Goal: Task Accomplishment & Management: Manage account settings

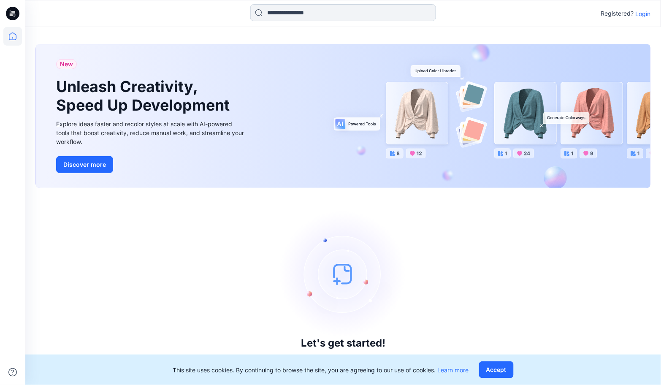
click at [337, 11] on input at bounding box center [343, 12] width 186 height 17
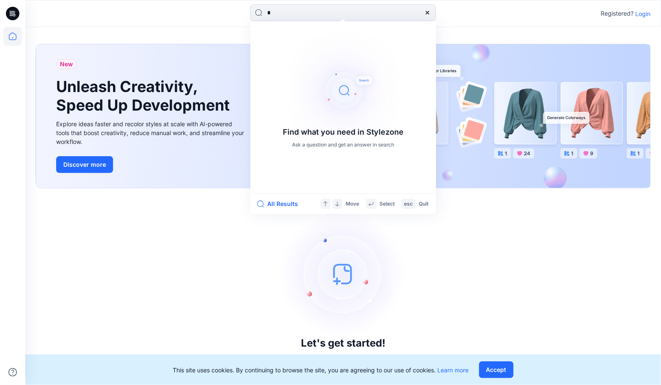
type input "*"
click at [9, 34] on icon at bounding box center [12, 36] width 19 height 19
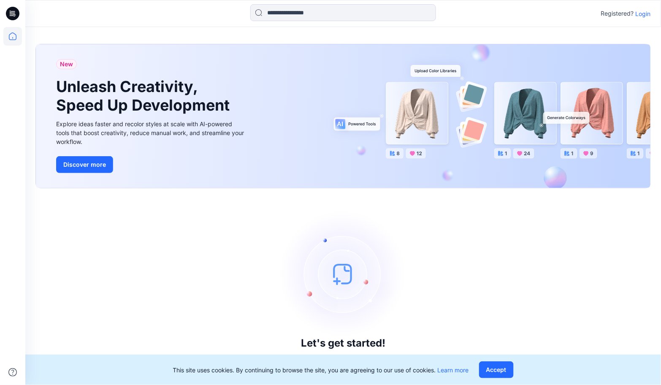
click at [642, 11] on p "Login" at bounding box center [642, 13] width 15 height 9
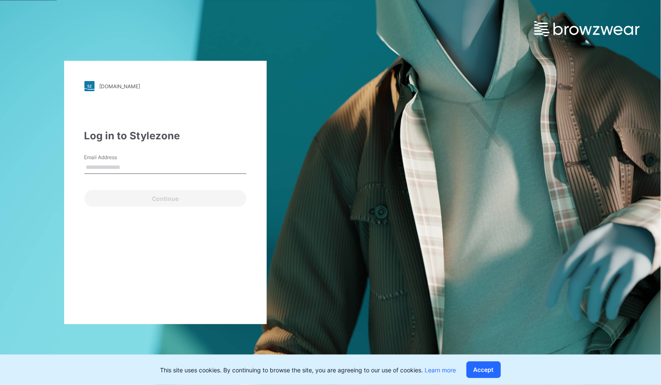
click at [202, 121] on div "[DOMAIN_NAME] Loading... Log in to Stylezone Email Address Continue" at bounding box center [165, 192] width 202 height 263
click at [140, 162] on input "Email Address" at bounding box center [165, 167] width 162 height 13
type input "**********"
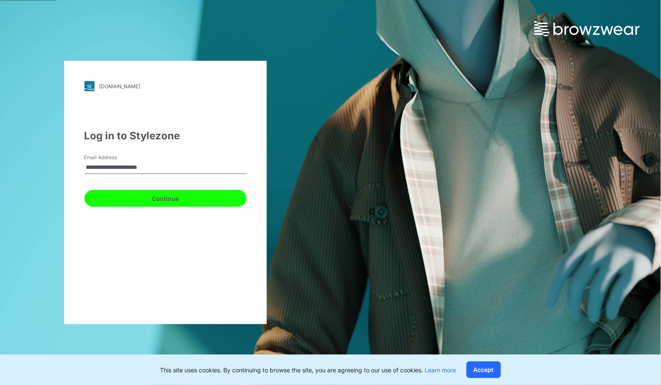
click at [167, 201] on button "Continue" at bounding box center [165, 198] width 162 height 17
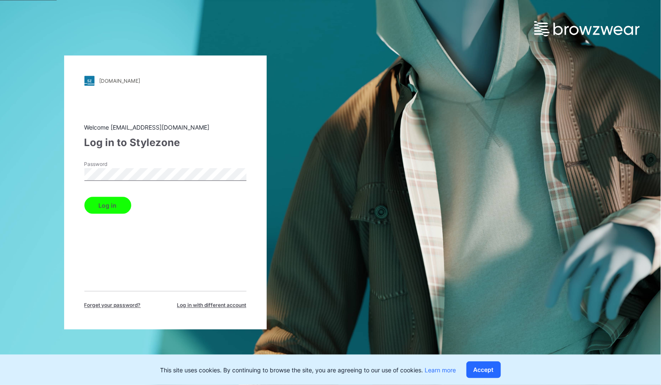
click at [121, 202] on button "Log in" at bounding box center [107, 205] width 47 height 17
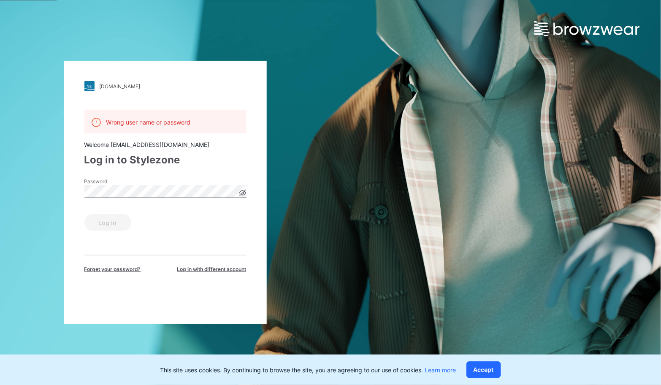
click at [208, 163] on div "Wrong user name or password Welcome [EMAIL_ADDRESS][DOMAIN_NAME] Log in to Styl…" at bounding box center [165, 191] width 162 height 163
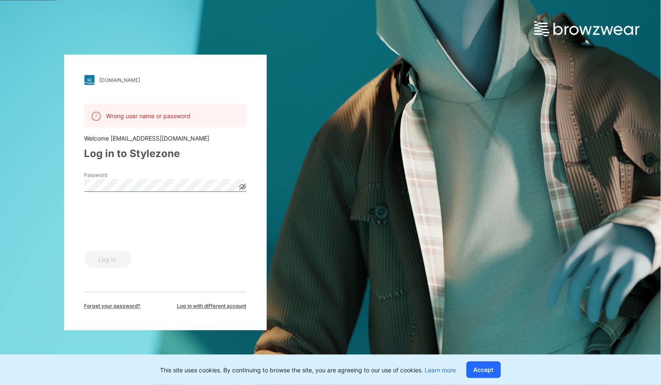
click at [165, 192] on div "Password" at bounding box center [165, 184] width 162 height 25
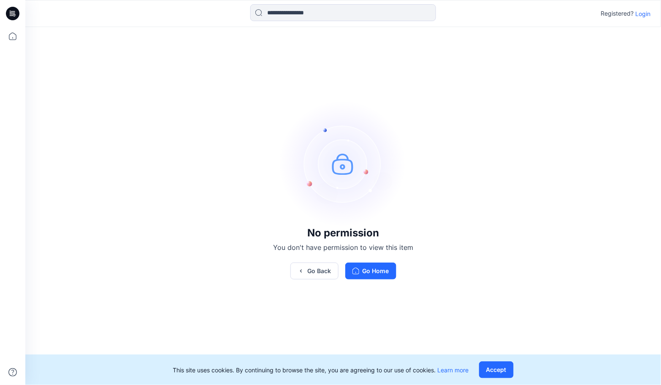
click at [644, 16] on p "Login" at bounding box center [642, 13] width 15 height 9
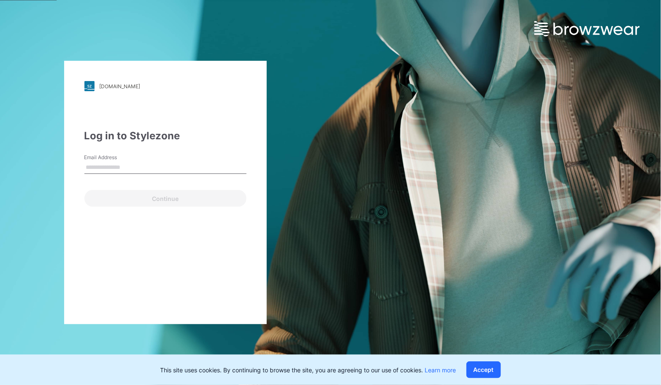
type input "**********"
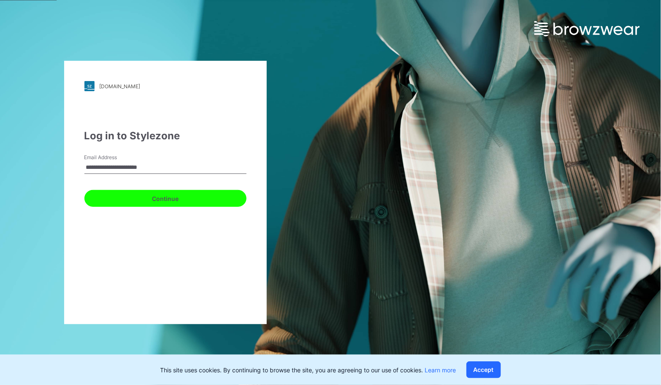
click at [202, 197] on button "Continue" at bounding box center [165, 198] width 162 height 17
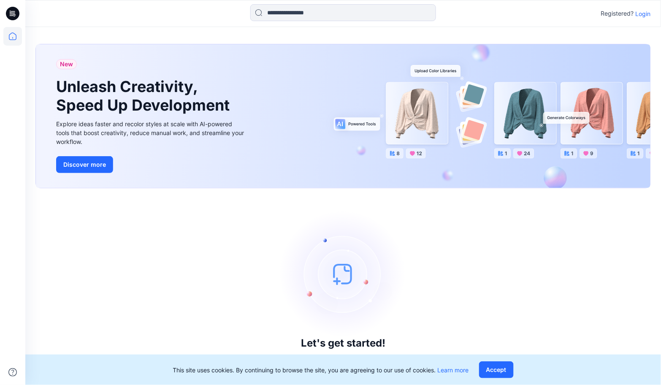
click at [638, 13] on p "Login" at bounding box center [642, 13] width 15 height 9
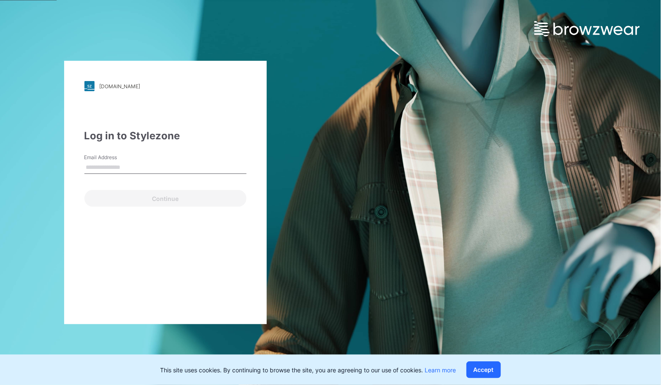
type input "**********"
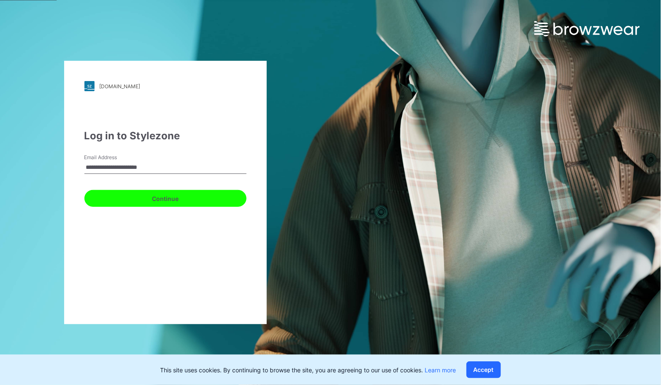
click at [193, 199] on button "Continue" at bounding box center [165, 198] width 162 height 17
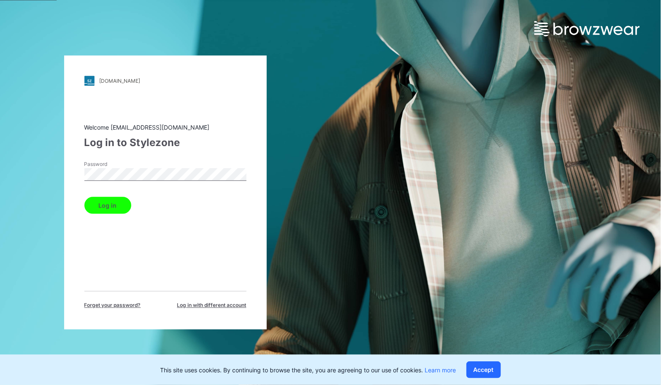
click at [124, 205] on button "Log in" at bounding box center [107, 205] width 47 height 17
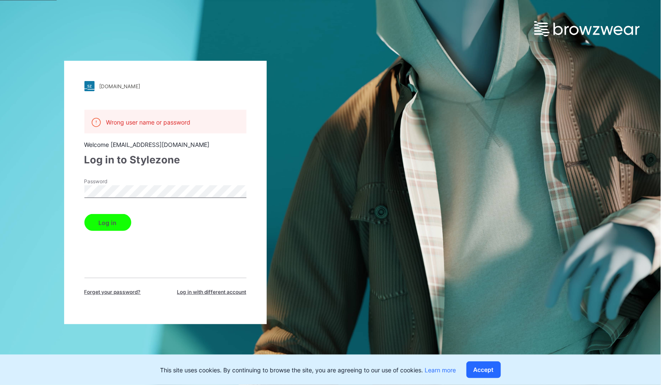
click at [0, 171] on html "walmart.stylezone.com Loading... Wrong user name or password Welcome saea.wm_3d…" at bounding box center [330, 192] width 661 height 385
click at [119, 220] on button "Log in" at bounding box center [107, 222] width 47 height 17
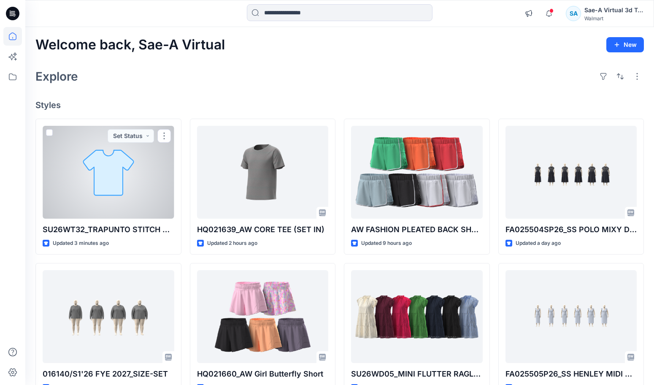
click at [106, 176] on div at bounding box center [109, 172] width 132 height 93
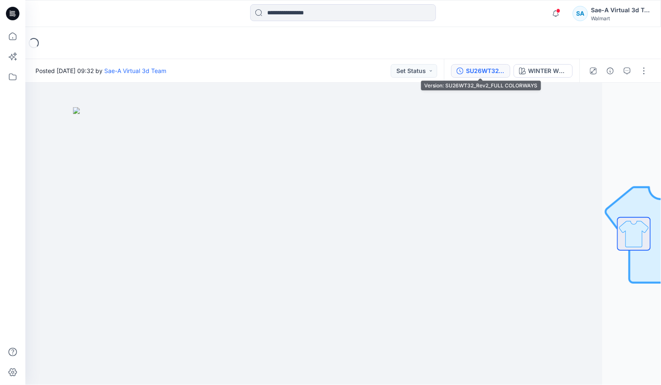
click at [464, 69] on button "SU26WT32_Rev2_FULL COLORWAYS" at bounding box center [480, 70] width 59 height 13
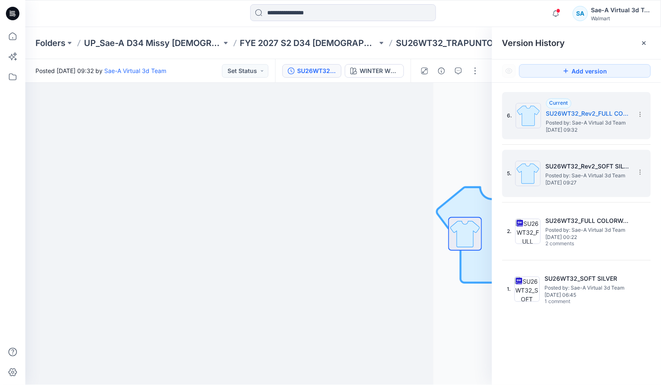
click at [589, 161] on h5 "SU26WT32_Rev2_SOFT SILVER" at bounding box center [587, 166] width 84 height 10
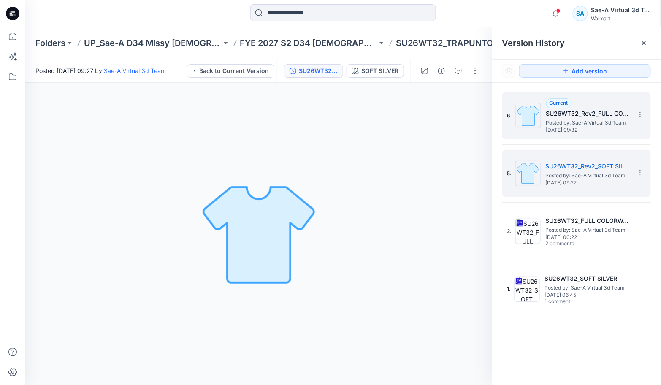
click at [594, 117] on h5 "SU26WT32_Rev2_FULL COLORWAYS" at bounding box center [588, 113] width 84 height 10
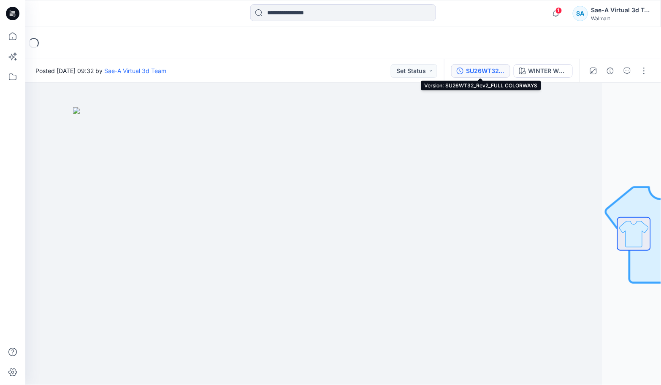
click at [496, 69] on div "SU26WT32_Rev2_FULL COLORWAYS" at bounding box center [485, 70] width 39 height 9
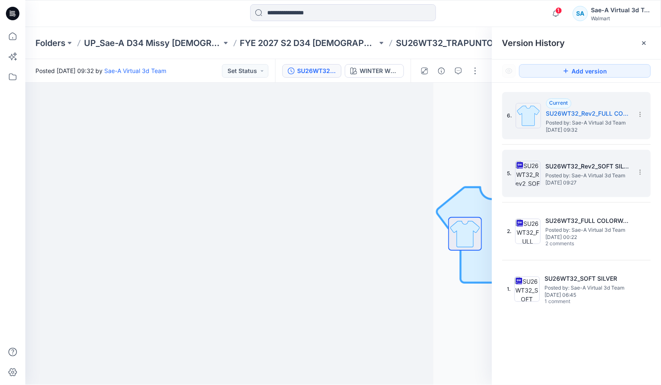
click at [555, 172] on span "Posted by: Sae-A Virtual 3d Team" at bounding box center [587, 175] width 84 height 8
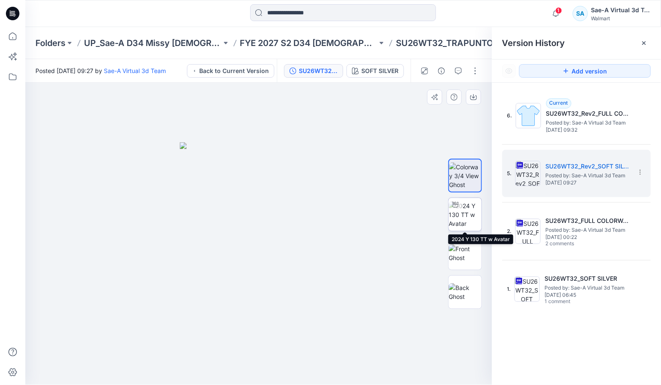
click at [473, 214] on img at bounding box center [464, 214] width 33 height 27
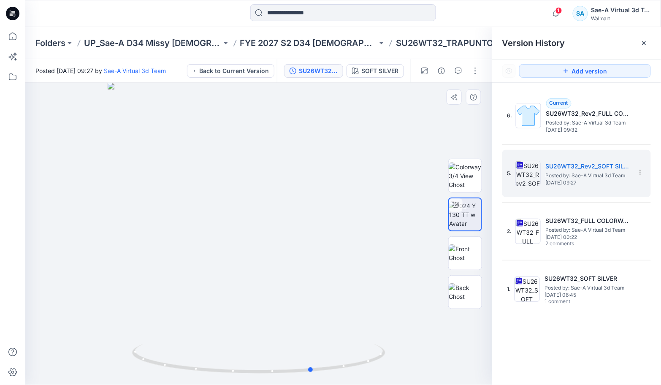
drag, startPoint x: 360, startPoint y: 356, endPoint x: 423, endPoint y: 344, distance: 64.3
click at [423, 344] on div at bounding box center [258, 234] width 467 height 302
drag, startPoint x: 364, startPoint y: 361, endPoint x: 317, endPoint y: 361, distance: 46.8
click at [317, 361] on icon at bounding box center [259, 360] width 255 height 32
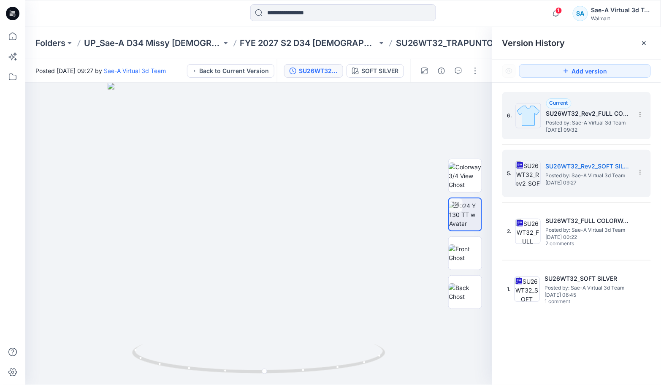
click at [611, 117] on h5 "SU26WT32_Rev2_FULL COLORWAYS" at bounding box center [588, 113] width 84 height 10
